Goal: Information Seeking & Learning: Learn about a topic

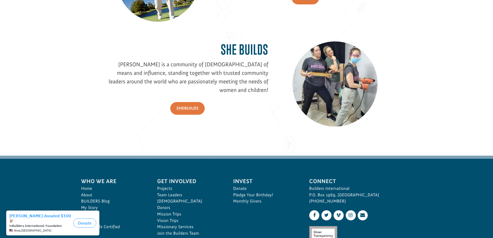
scroll to position [620, 0]
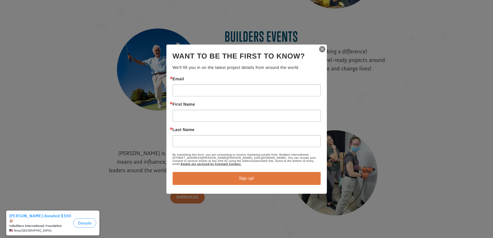
click at [322, 48] on img "button" at bounding box center [322, 49] width 7 height 7
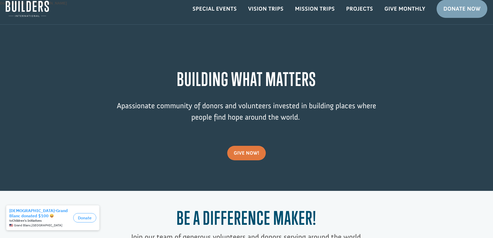
scroll to position [0, 0]
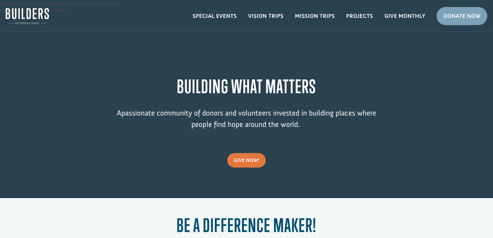
click at [25, 18] on img at bounding box center [27, 16] width 43 height 16
click at [208, 13] on link "Special Events" at bounding box center [215, 16] width 56 height 15
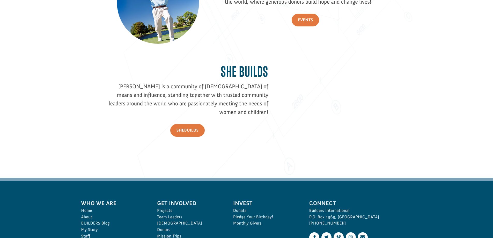
scroll to position [775, 0]
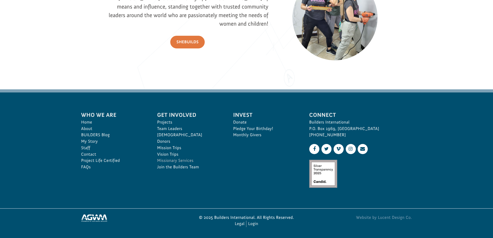
click at [173, 159] on link "Missionary Services" at bounding box center [189, 160] width 65 height 6
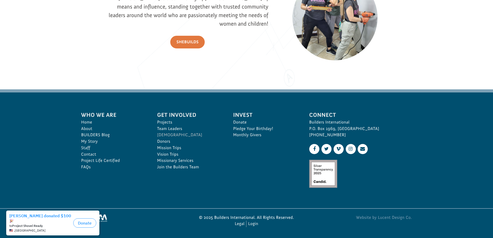
click at [167, 133] on link "[DEMOGRAPHIC_DATA]" at bounding box center [189, 135] width 65 height 6
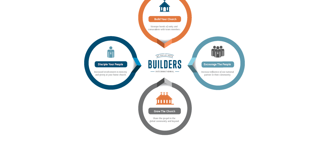
scroll to position [760, 0]
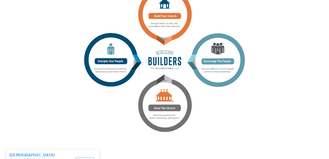
click at [55, 107] on p at bounding box center [165, 63] width 280 height 150
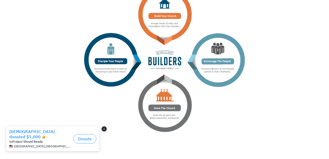
click at [104, 130] on button "Close dialog" at bounding box center [104, 128] width 5 height 5
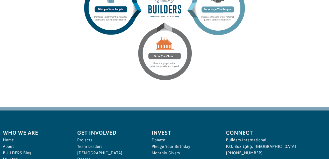
scroll to position [899, 0]
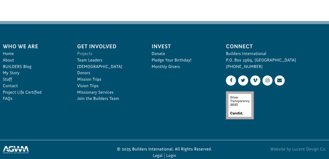
click at [84, 57] on link "Projects" at bounding box center [108, 54] width 63 height 6
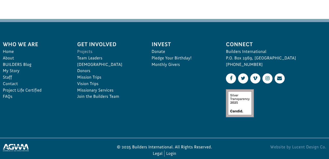
scroll to position [927, 0]
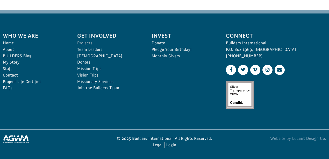
click at [86, 42] on link "Projects" at bounding box center [108, 43] width 63 height 6
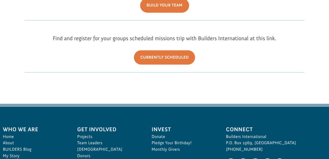
scroll to position [138, 0]
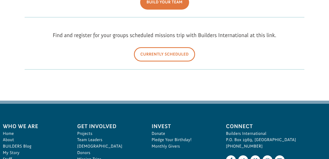
click at [166, 55] on link "Currently Scheduled" at bounding box center [164, 54] width 61 height 14
